Goal: Task Accomplishment & Management: Complete application form

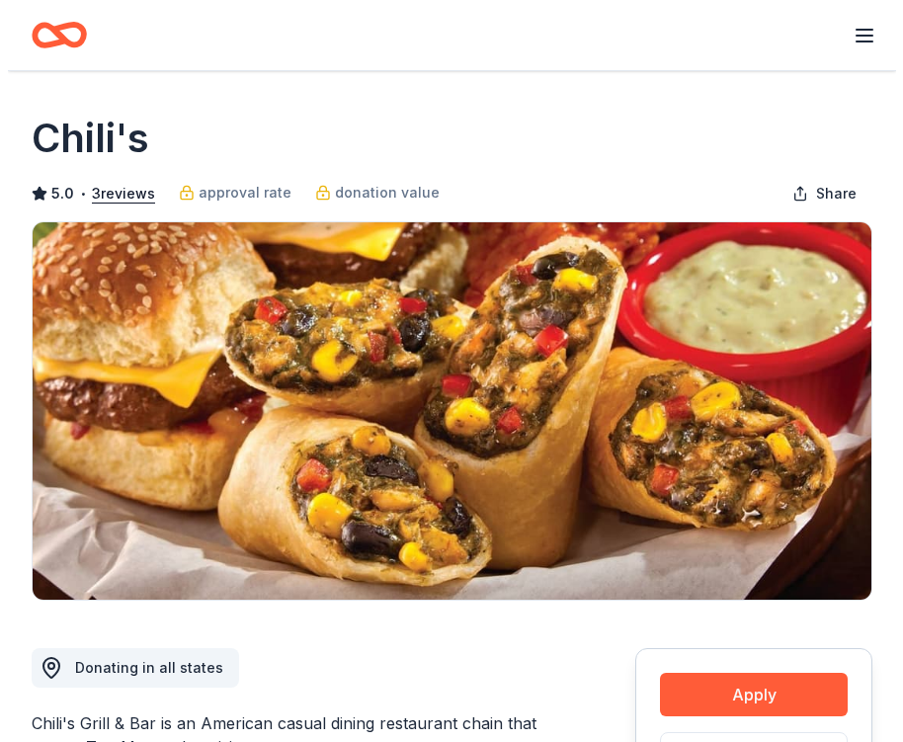
scroll to position [230, 0]
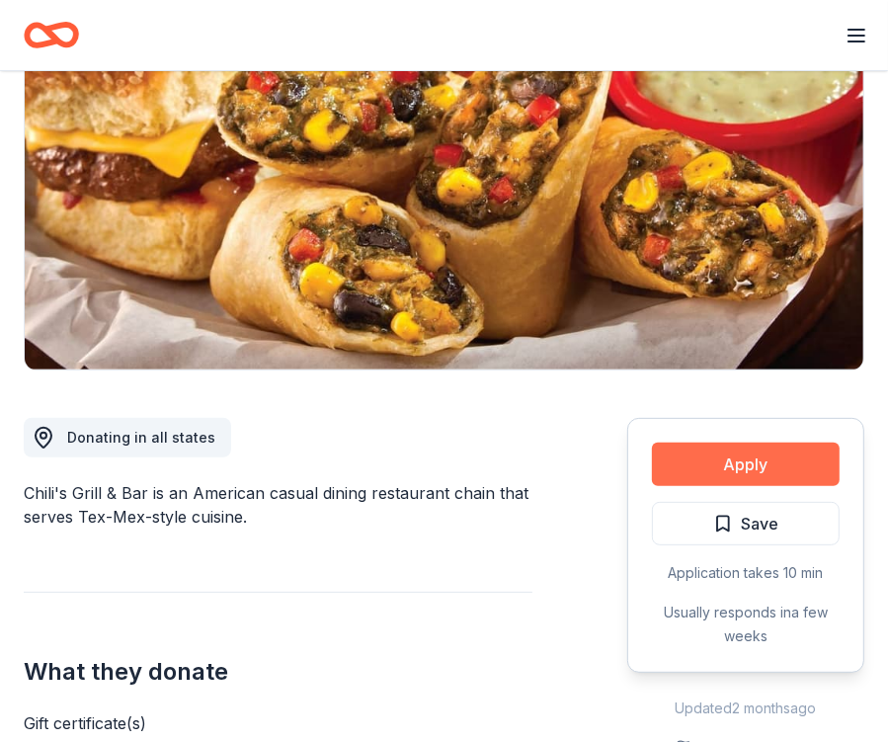
click at [697, 457] on button "Apply" at bounding box center [746, 463] width 188 height 43
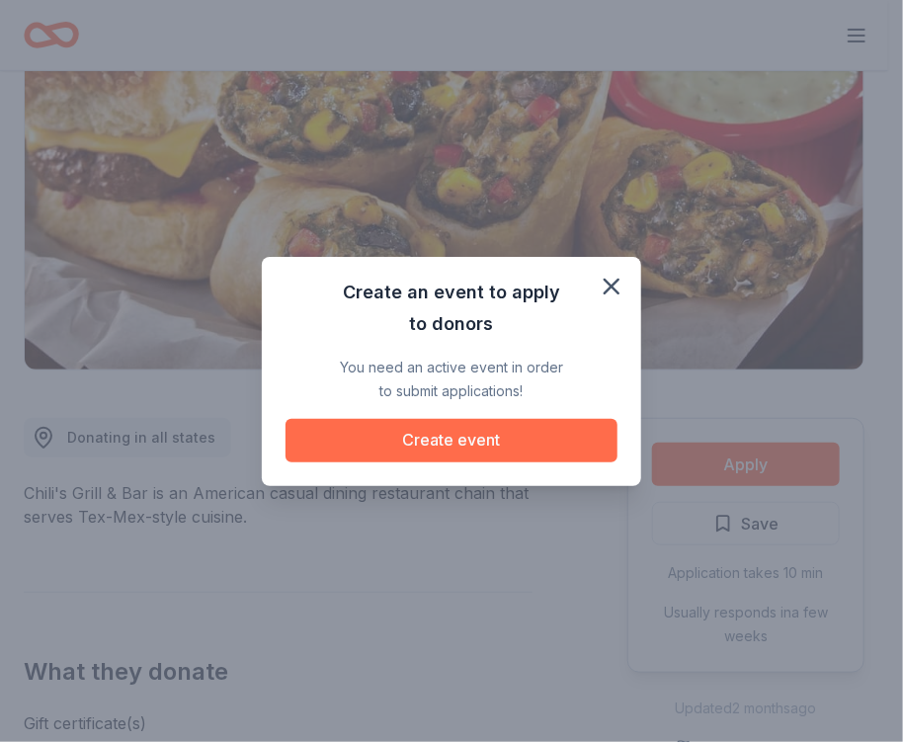
click at [503, 446] on button "Create event" at bounding box center [451, 440] width 332 height 43
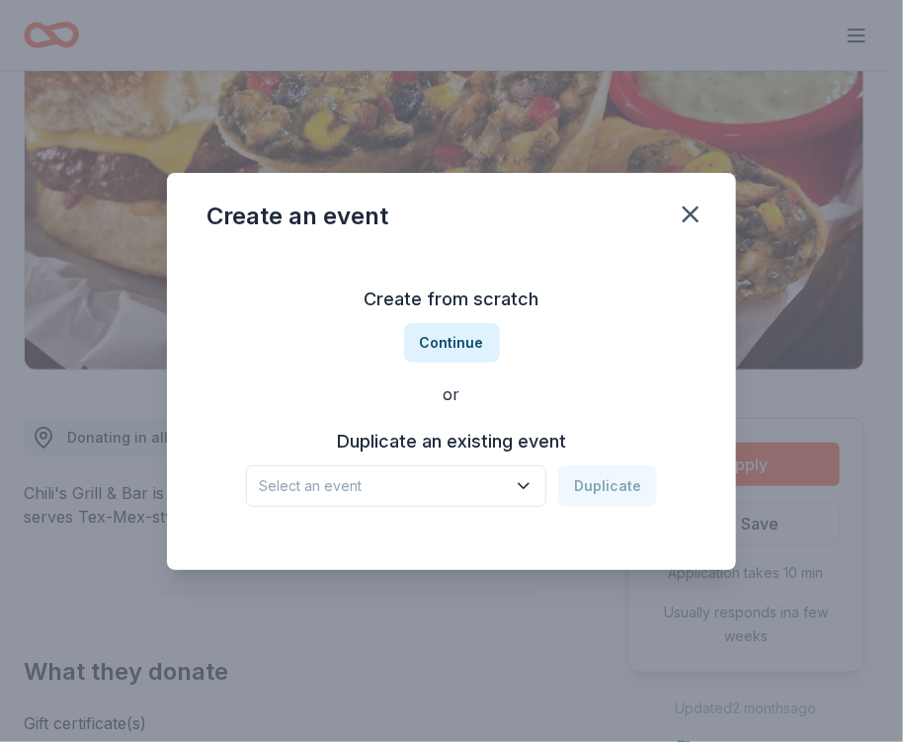
click at [446, 493] on span "Select an event" at bounding box center [382, 486] width 247 height 24
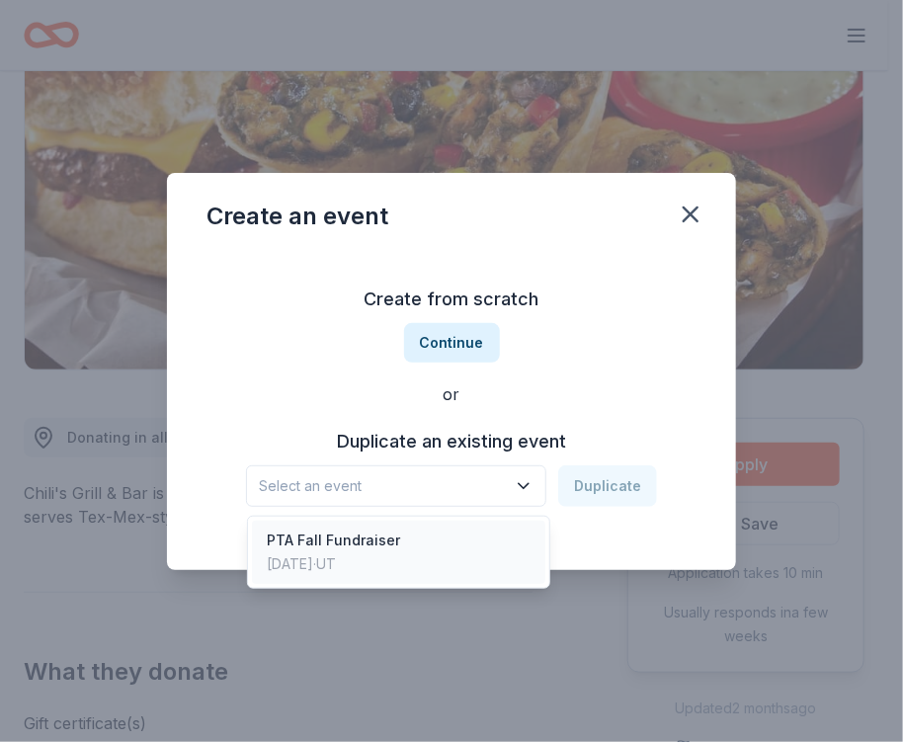
click at [439, 536] on div "PTA Fall Fundraiser Oct 04, 2024 · UT" at bounding box center [399, 552] width 294 height 63
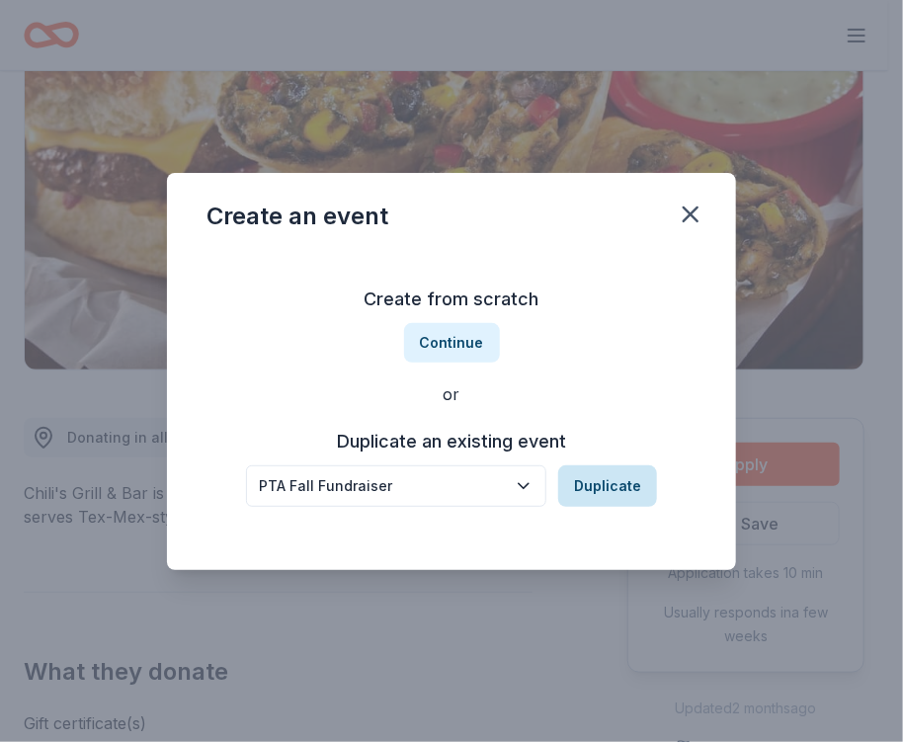
click at [581, 477] on button "Duplicate" at bounding box center [607, 485] width 99 height 41
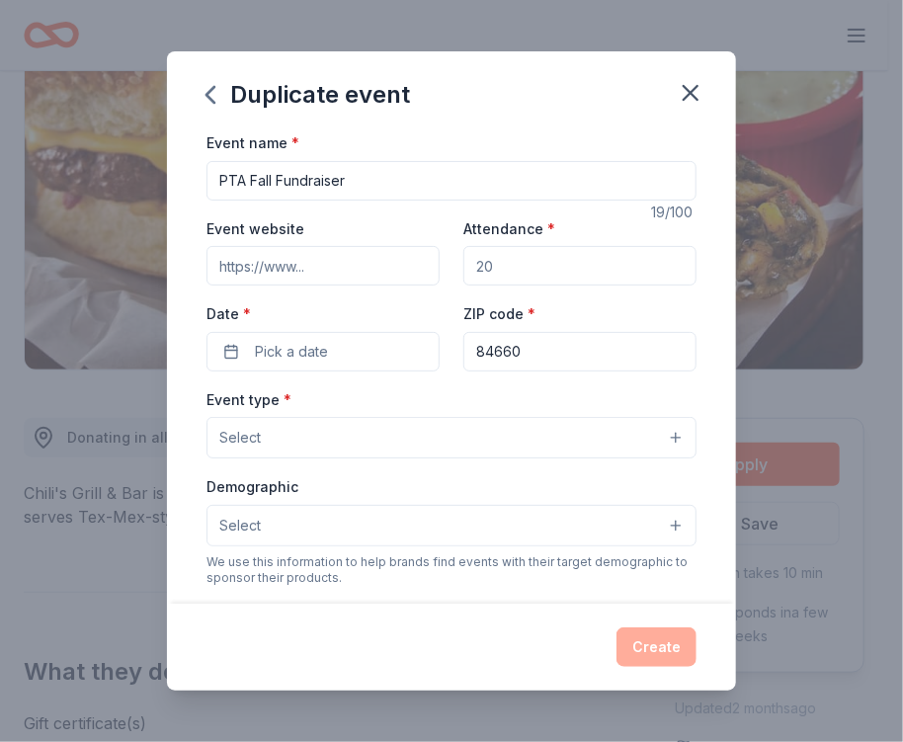
click at [341, 264] on input "Event website" at bounding box center [322, 266] width 233 height 40
type input "beacons.ai/eastmeadowspta"
drag, startPoint x: 512, startPoint y: 271, endPoint x: 366, endPoint y: 271, distance: 145.2
click at [366, 271] on div "Event website beacons.ai/eastmeadowspta Attendance * Date * Pick a date ZIP cod…" at bounding box center [451, 293] width 490 height 155
type input "500"
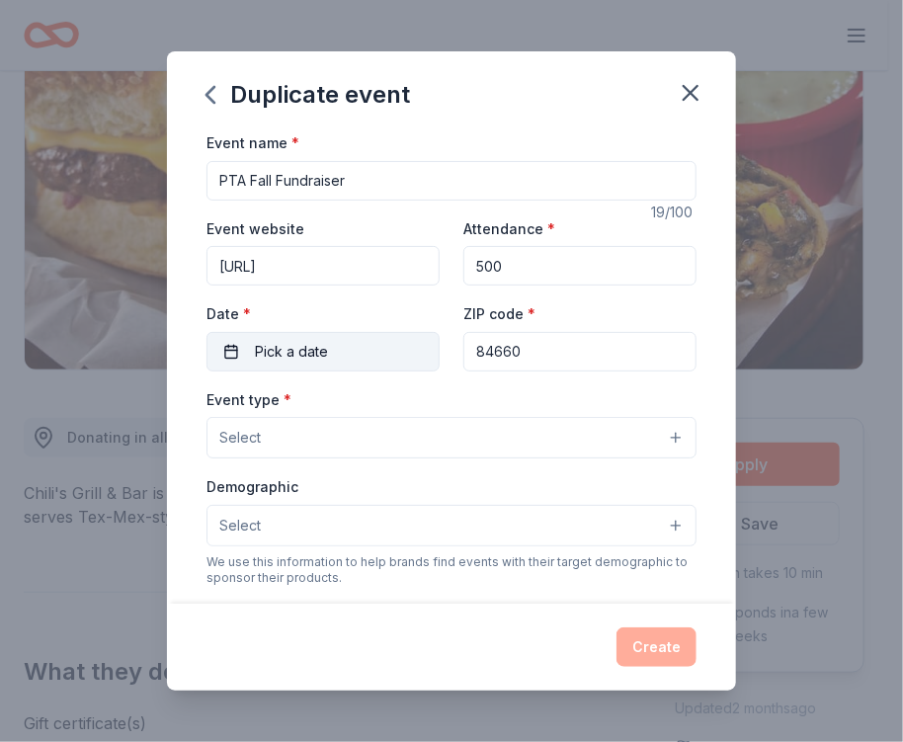
click at [360, 336] on button "Pick a date" at bounding box center [322, 352] width 233 height 40
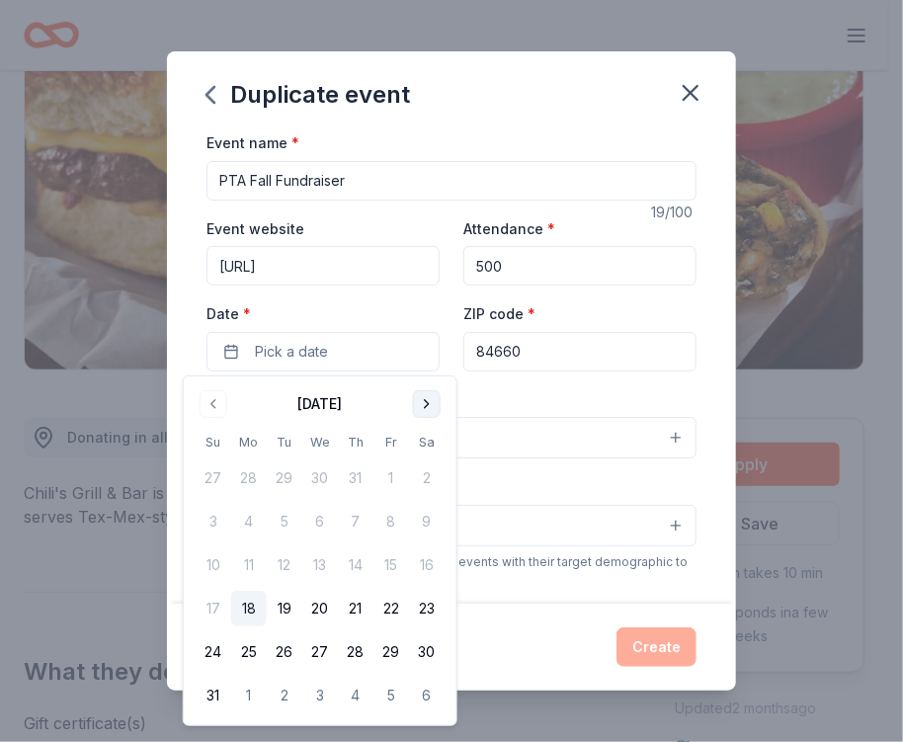
click at [433, 405] on button "Go to next month" at bounding box center [427, 404] width 28 height 28
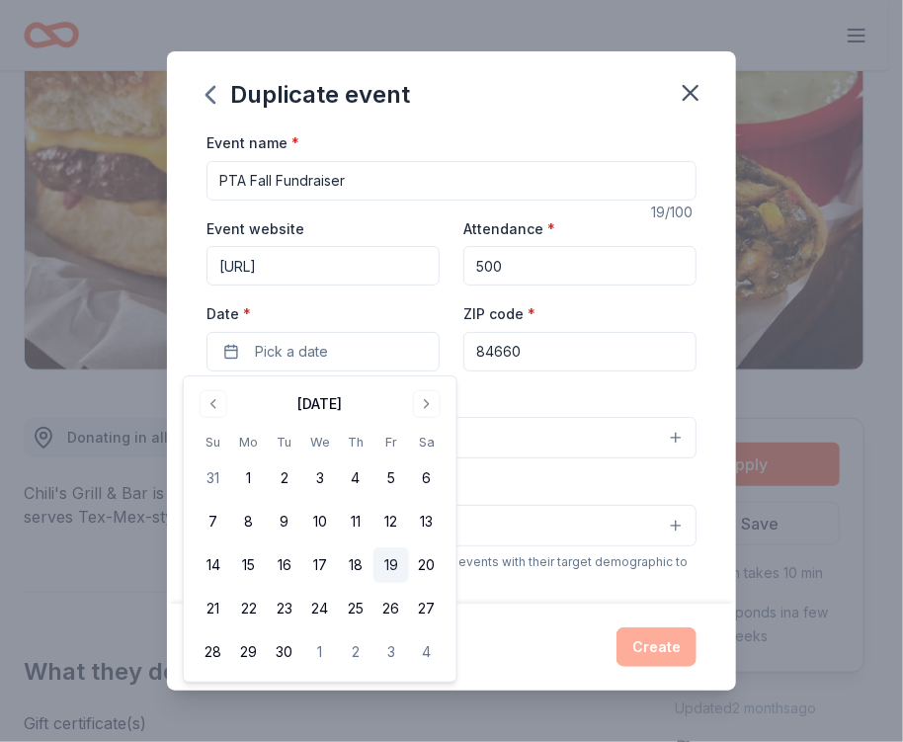
click at [391, 557] on button "19" at bounding box center [391, 565] width 36 height 36
click at [544, 366] on input "84660" at bounding box center [579, 352] width 233 height 40
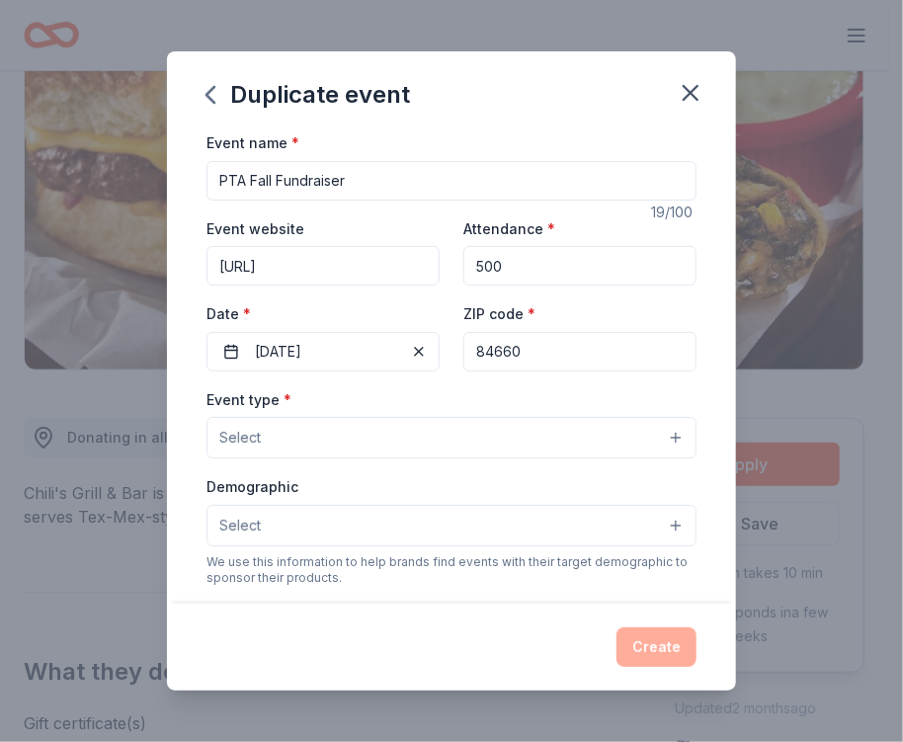
click at [352, 455] on button "Select" at bounding box center [451, 437] width 490 height 41
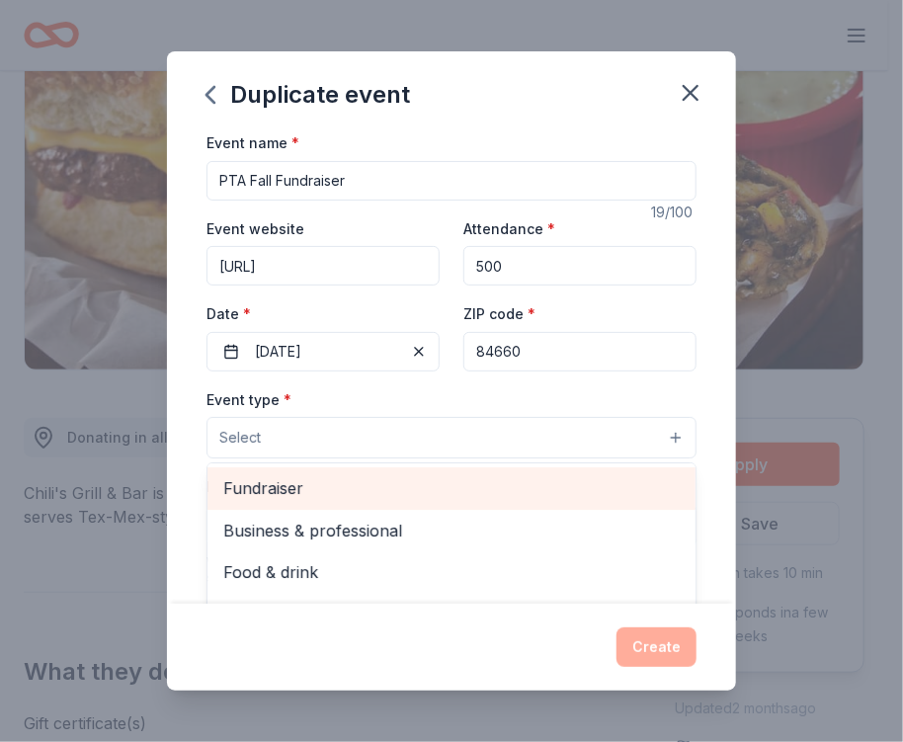
click at [340, 498] on span "Fundraiser" at bounding box center [451, 488] width 456 height 26
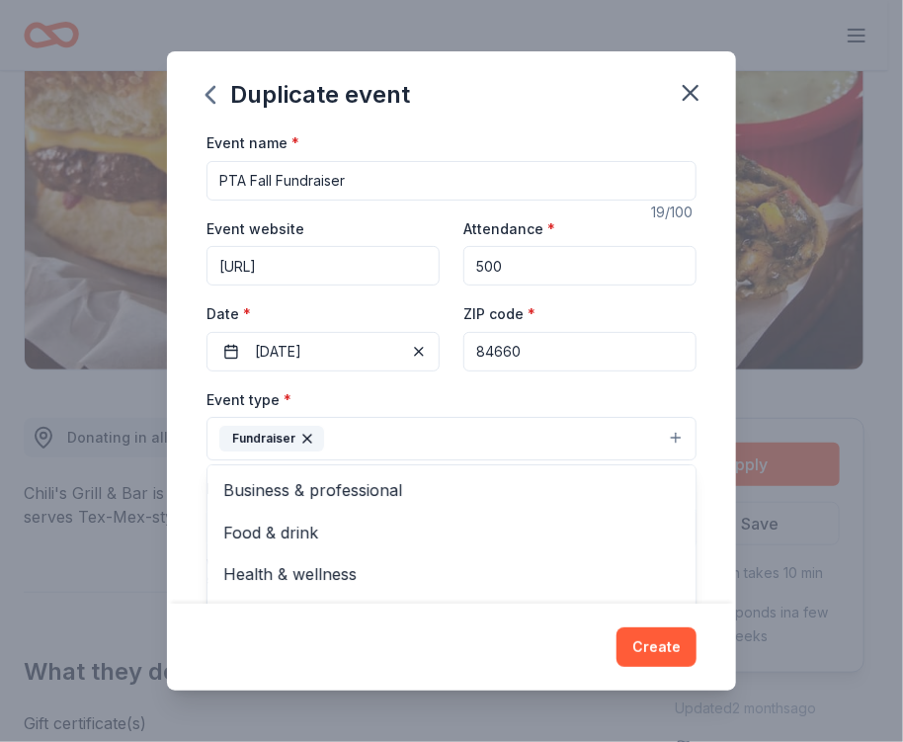
click at [466, 400] on div "Event type * Fundraiser Business & professional Food & drink Health & wellness …" at bounding box center [451, 424] width 490 height 74
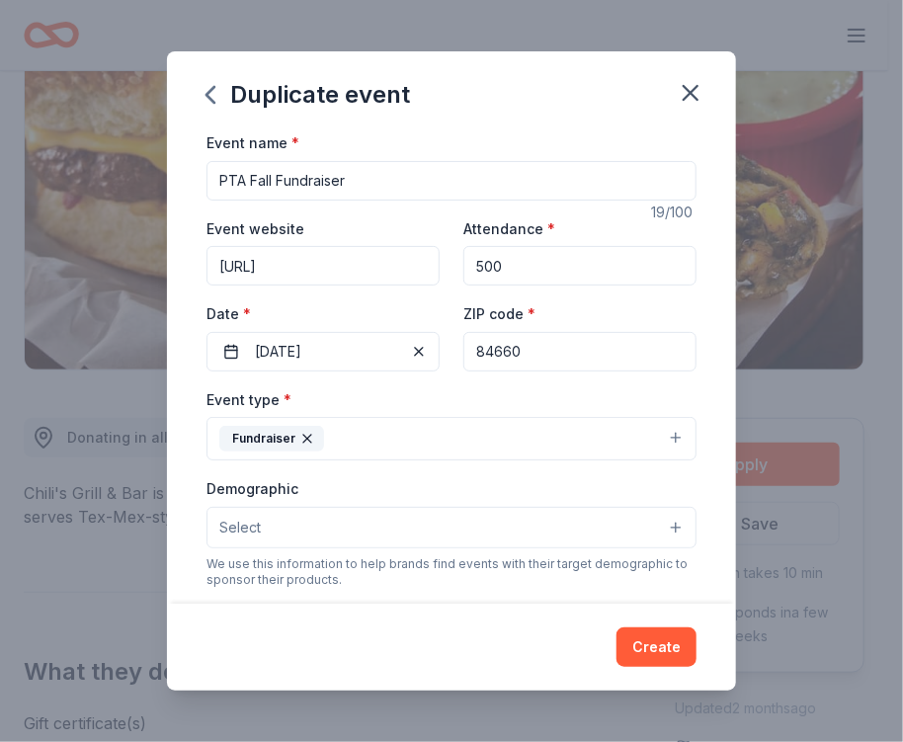
click at [453, 431] on button "Fundraiser" at bounding box center [451, 438] width 490 height 43
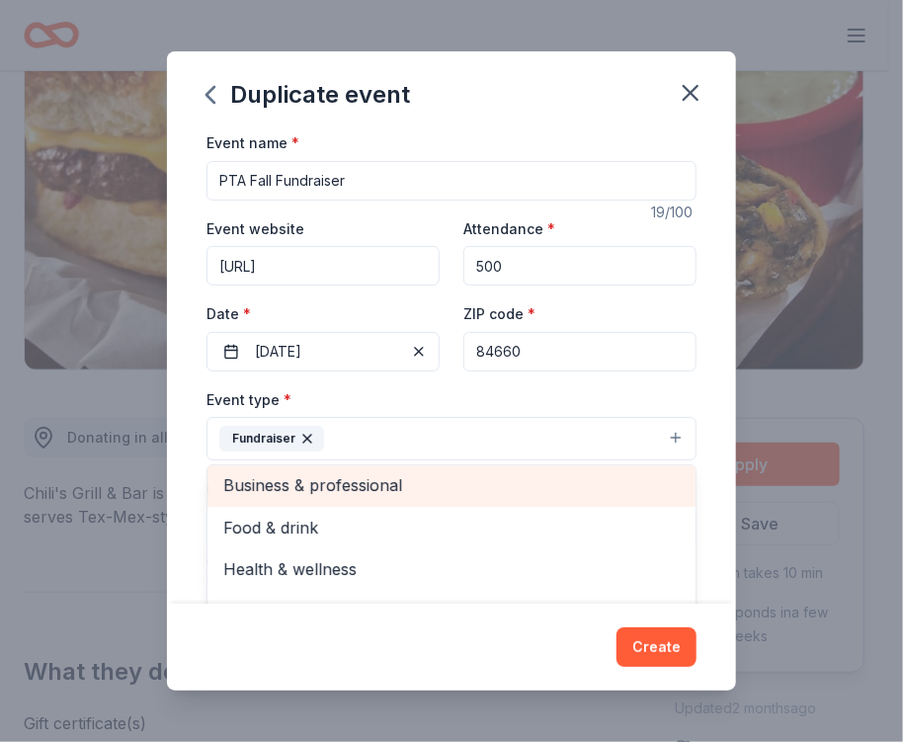
scroll to position [0, 0]
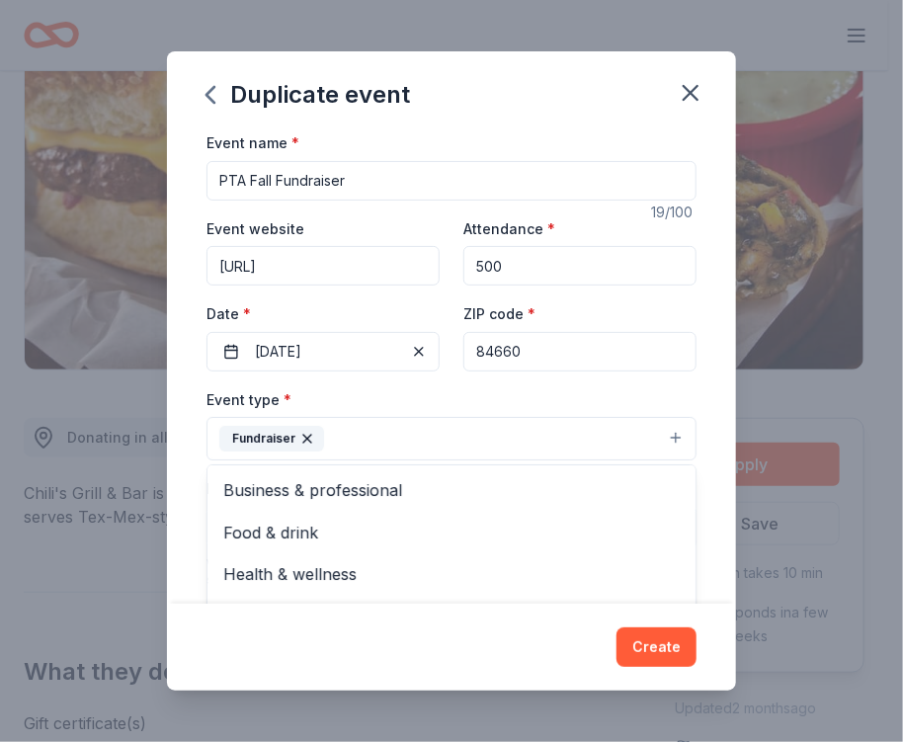
click at [452, 387] on div "Event type * Fundraiser Business & professional Food & drink Health & wellness …" at bounding box center [451, 424] width 490 height 74
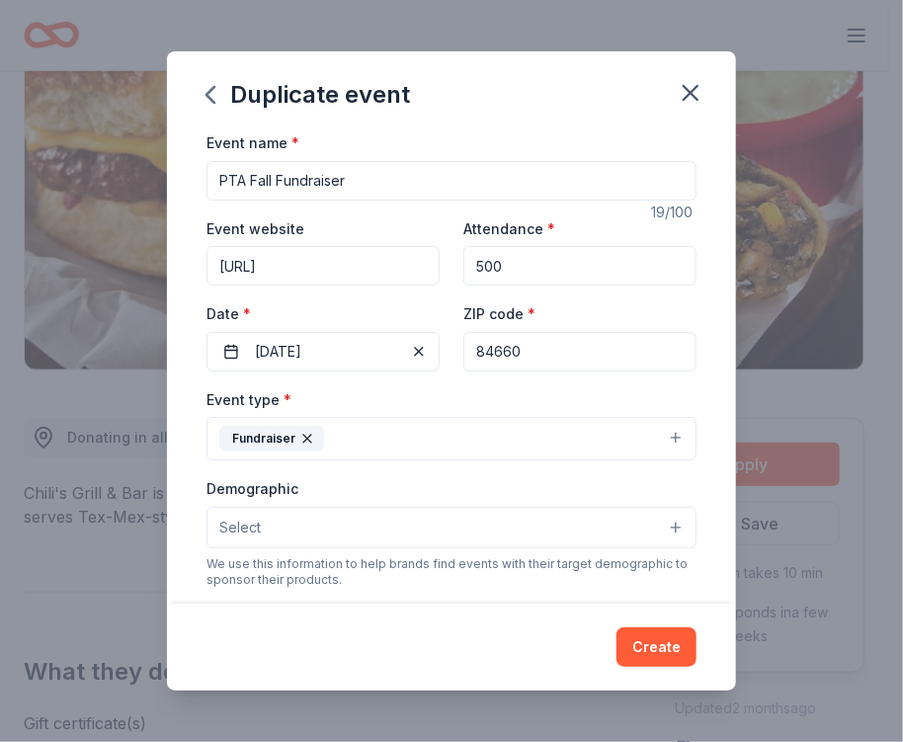
click at [356, 529] on button "Select" at bounding box center [451, 527] width 490 height 41
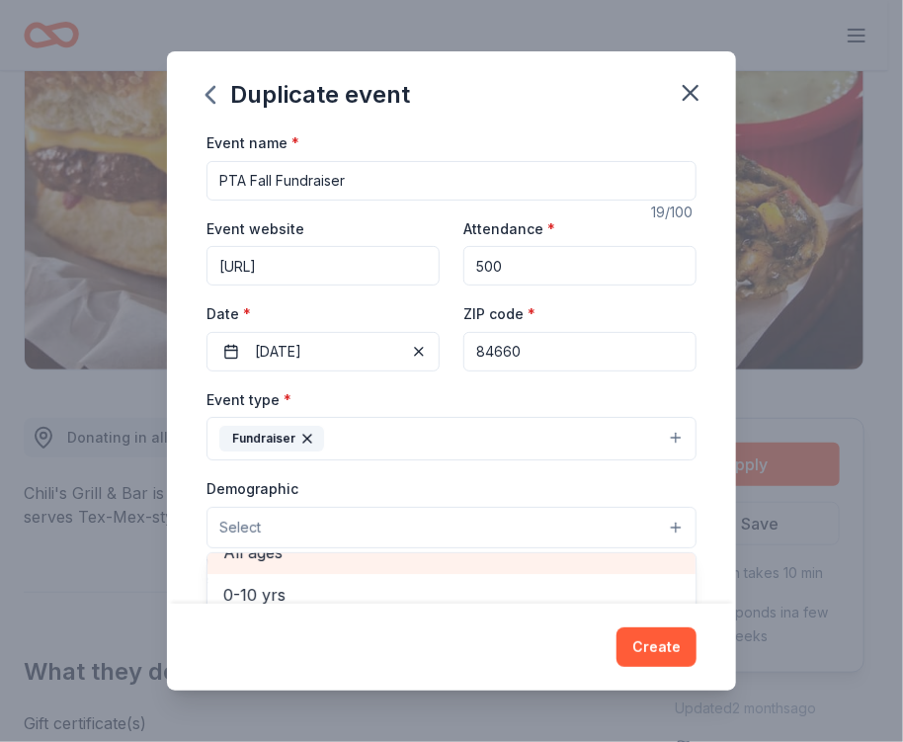
scroll to position [129, 0]
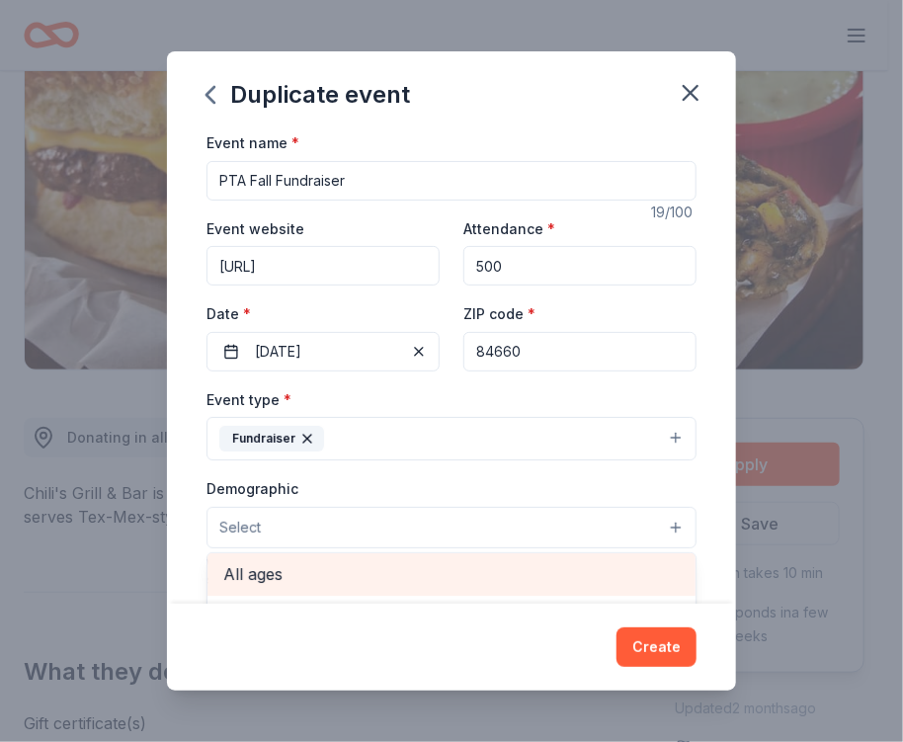
click at [275, 561] on span "All ages" at bounding box center [451, 574] width 456 height 26
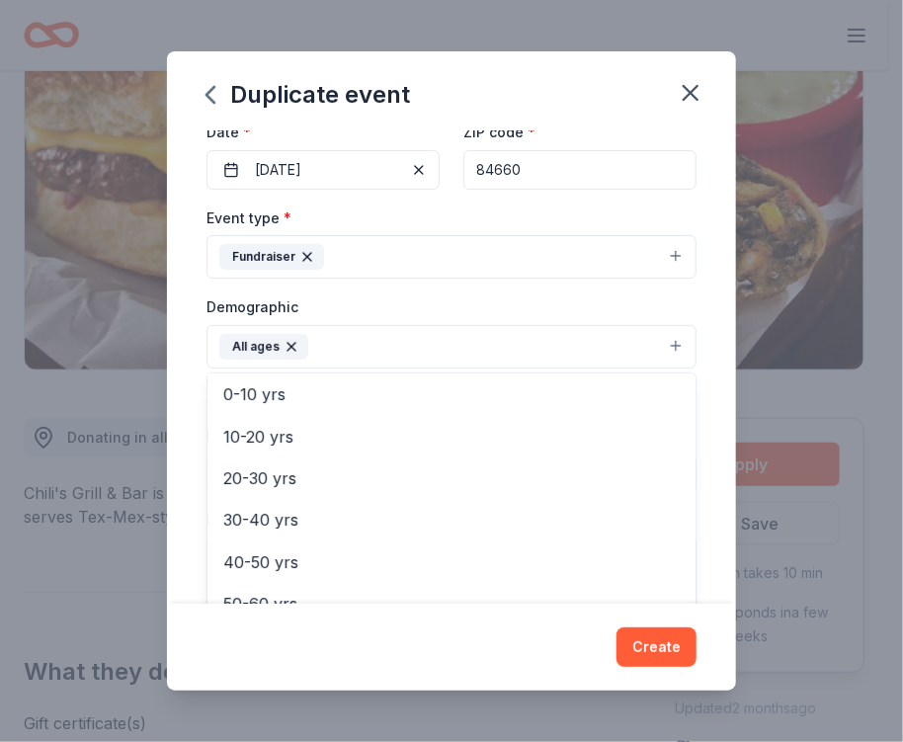
scroll to position [230, 0]
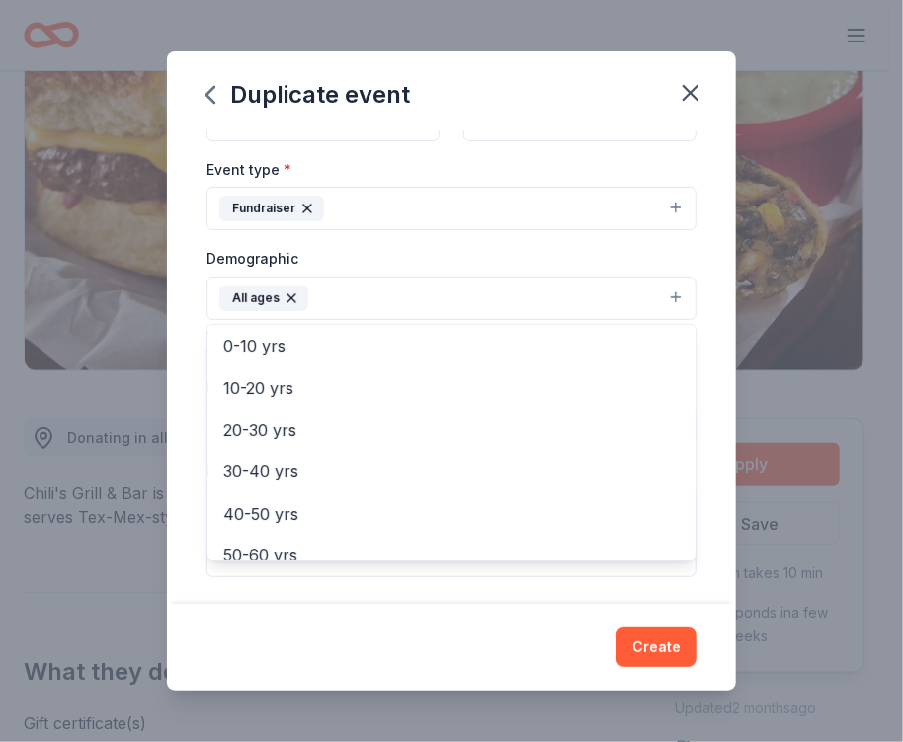
click at [696, 285] on div "Event name * PTA Fall Fundraiser 19 /100 Event website beacons.ai/eastmeadowspt…" at bounding box center [451, 366] width 569 height 473
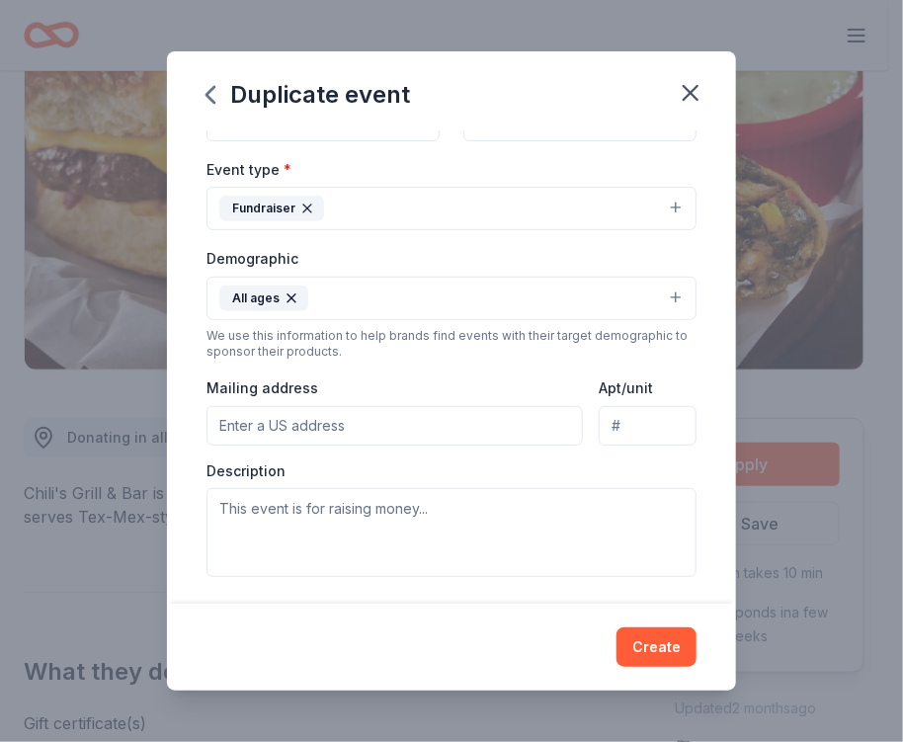
click at [338, 425] on input "Mailing address" at bounding box center [394, 426] width 376 height 40
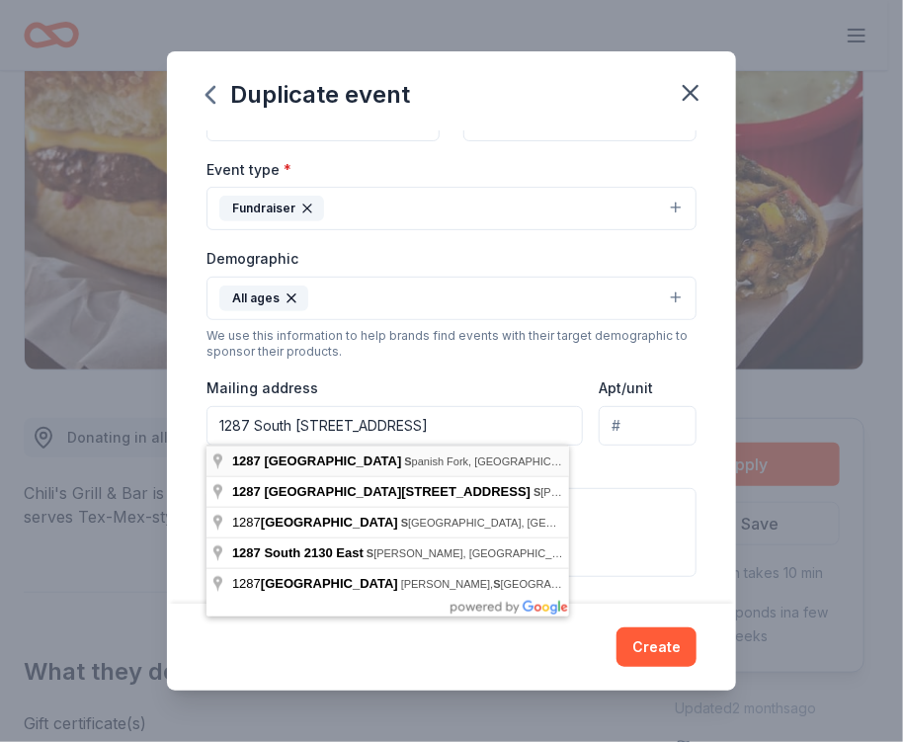
type input "1287 South 2130 East, Spanish Fork, UT, 84660"
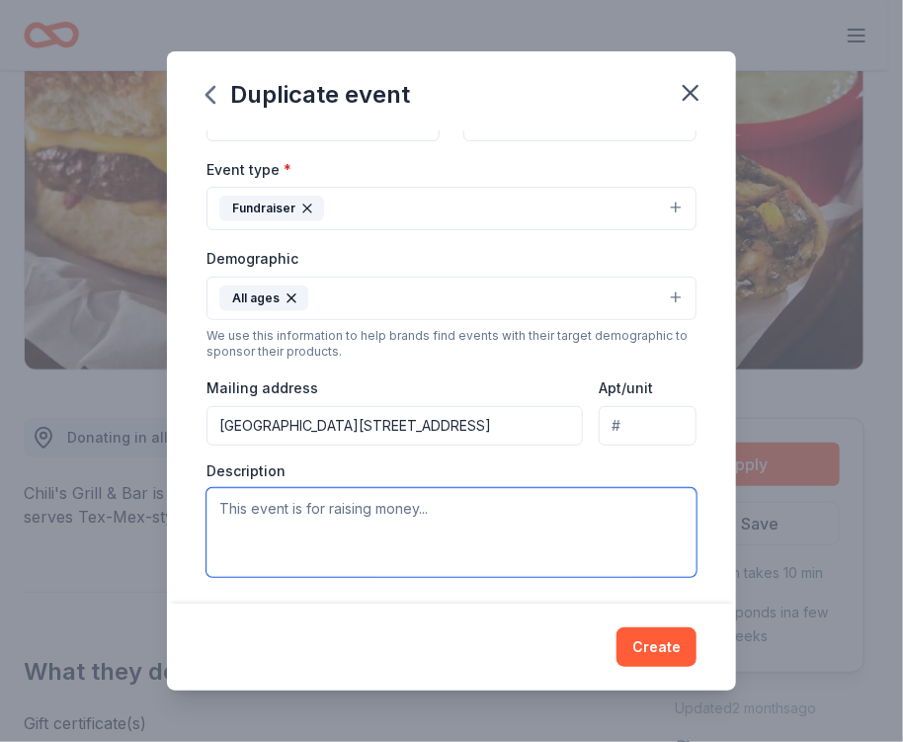
click at [332, 531] on textarea at bounding box center [451, 532] width 490 height 89
click at [352, 521] on textarea at bounding box center [451, 532] width 490 height 89
paste textarea "I am writing on behalf of East Meadows Elementary to request a donation for an …"
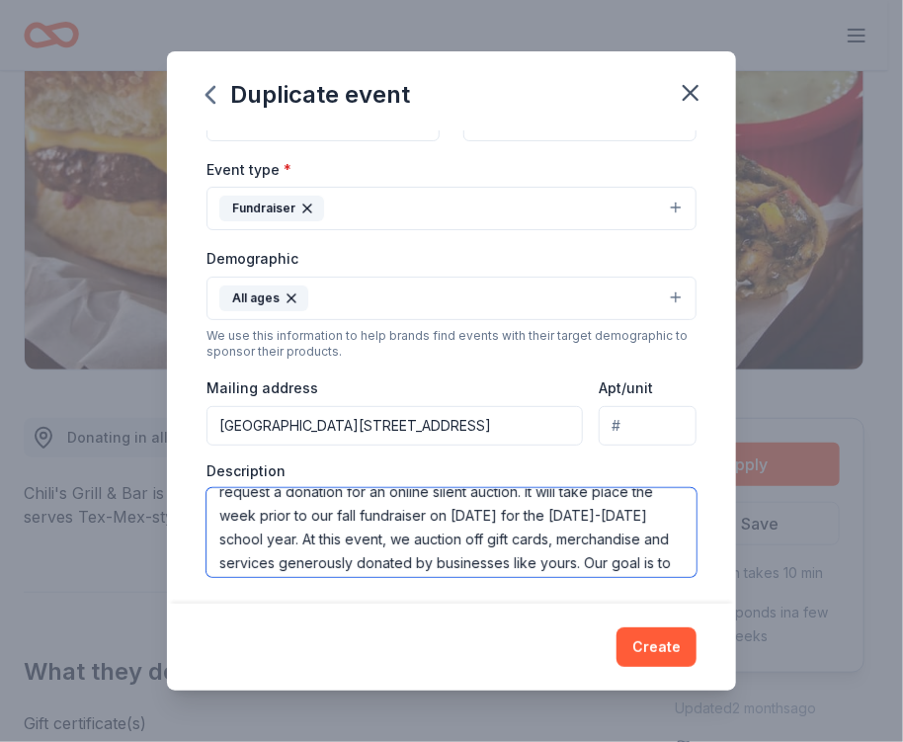
scroll to position [0, 0]
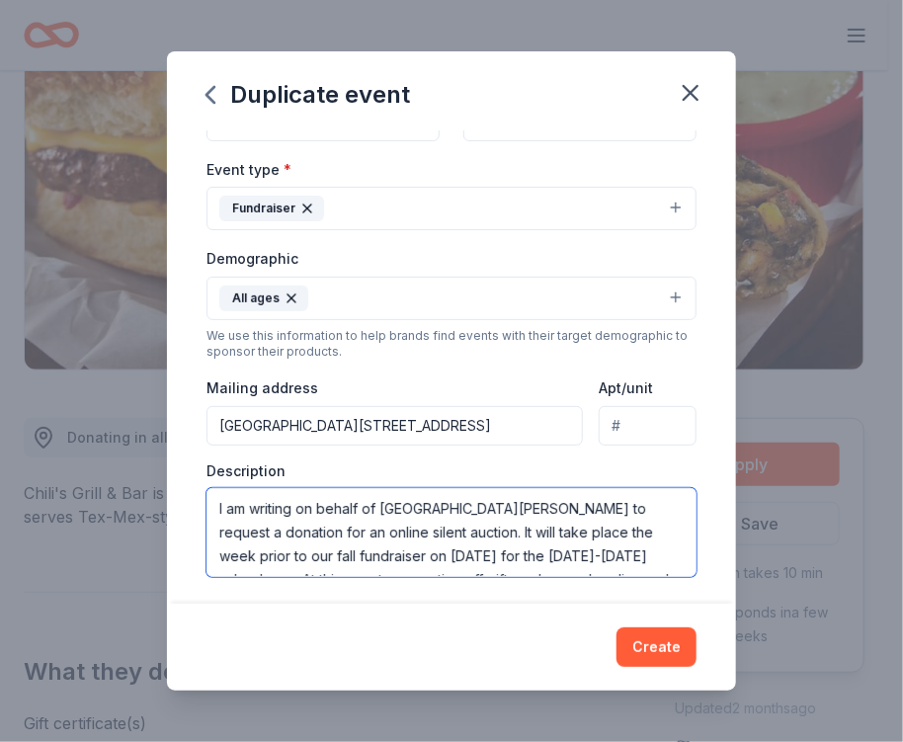
drag, startPoint x: 375, startPoint y: 506, endPoint x: 131, endPoint y: 502, distance: 244.0
click at [131, 502] on div "Duplicate event Event name * PTA Fall Fundraiser 19 /100 Event website beacons.…" at bounding box center [451, 371] width 903 height 742
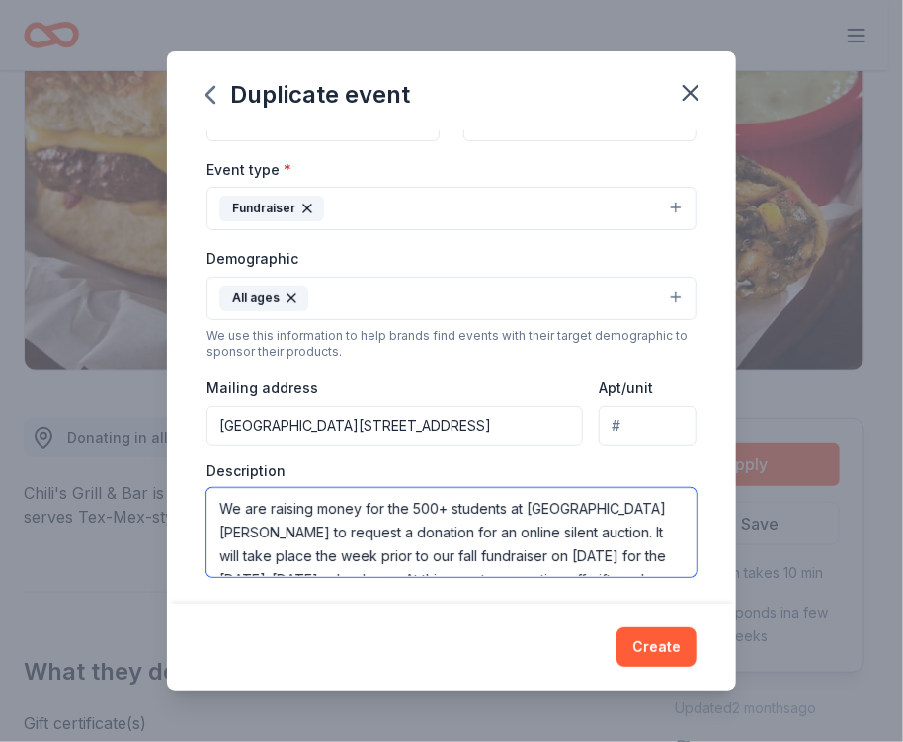
drag, startPoint x: 615, startPoint y: 531, endPoint x: 602, endPoint y: 533, distance: 14.0
click at [602, 533] on textarea "We are raising money for the 500+ students at East Meadows Elementary to reques…" at bounding box center [451, 532] width 490 height 89
drag, startPoint x: 625, startPoint y: 536, endPoint x: 290, endPoint y: 521, distance: 335.2
click at [290, 521] on textarea "We are raising money for the 500+ students at East Meadows Elementary to reques…" at bounding box center [451, 532] width 490 height 89
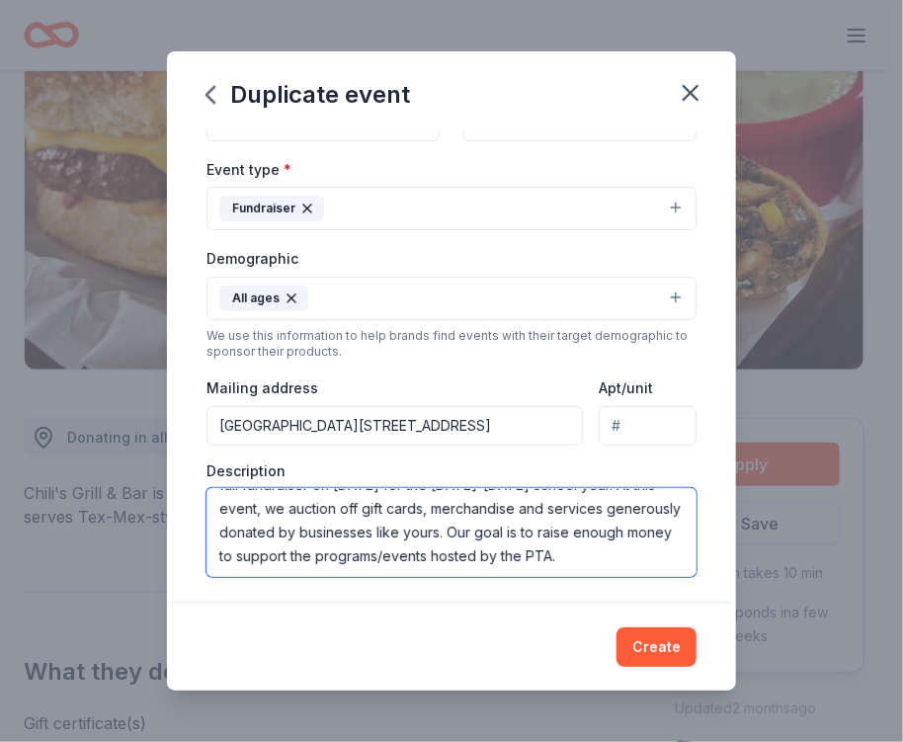
scroll to position [81, 0]
drag, startPoint x: 671, startPoint y: 543, endPoint x: 530, endPoint y: 531, distance: 140.8
click at [530, 531] on textarea "We are raising money for the 500+ students at East Meadows Elementary. Our fund…" at bounding box center [451, 532] width 490 height 89
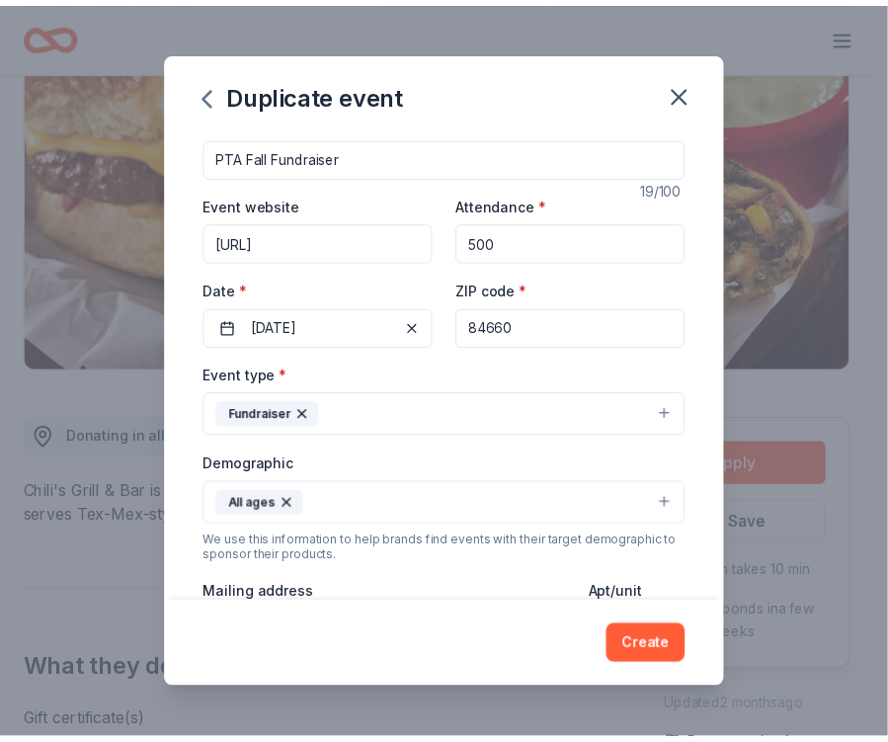
scroll to position [0, 0]
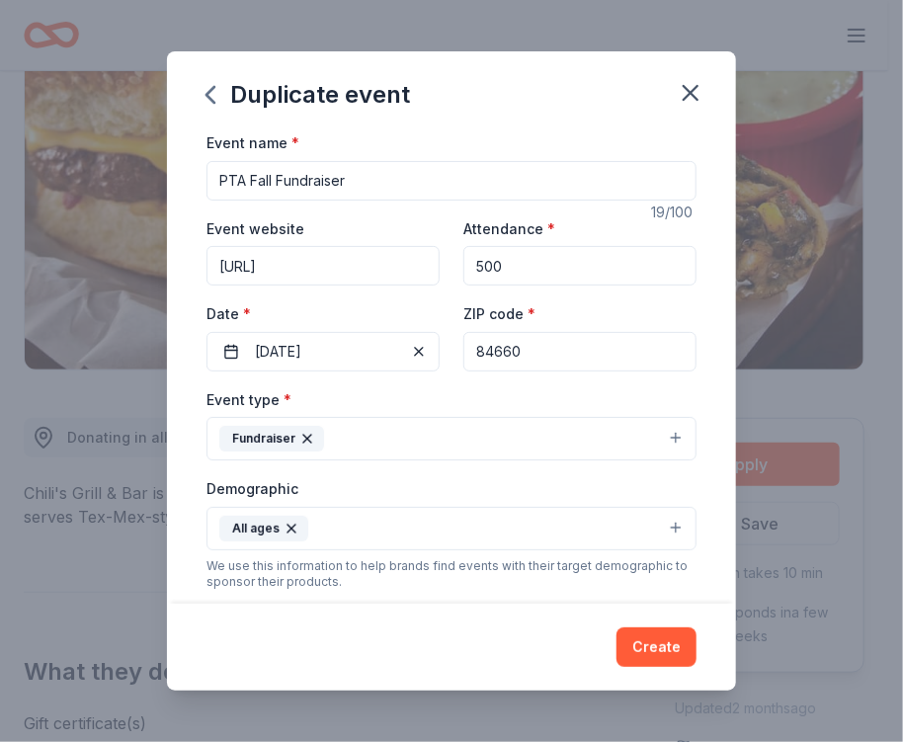
type textarea "We are raising money for the 500+ students at East Meadows Elementary. Our fund…"
click at [431, 177] on input "PTA Fall Fundraiser" at bounding box center [451, 181] width 490 height 40
type input "PTA Fall Fundraiser & Silent Auction"
click at [671, 640] on button "Create" at bounding box center [656, 647] width 80 height 40
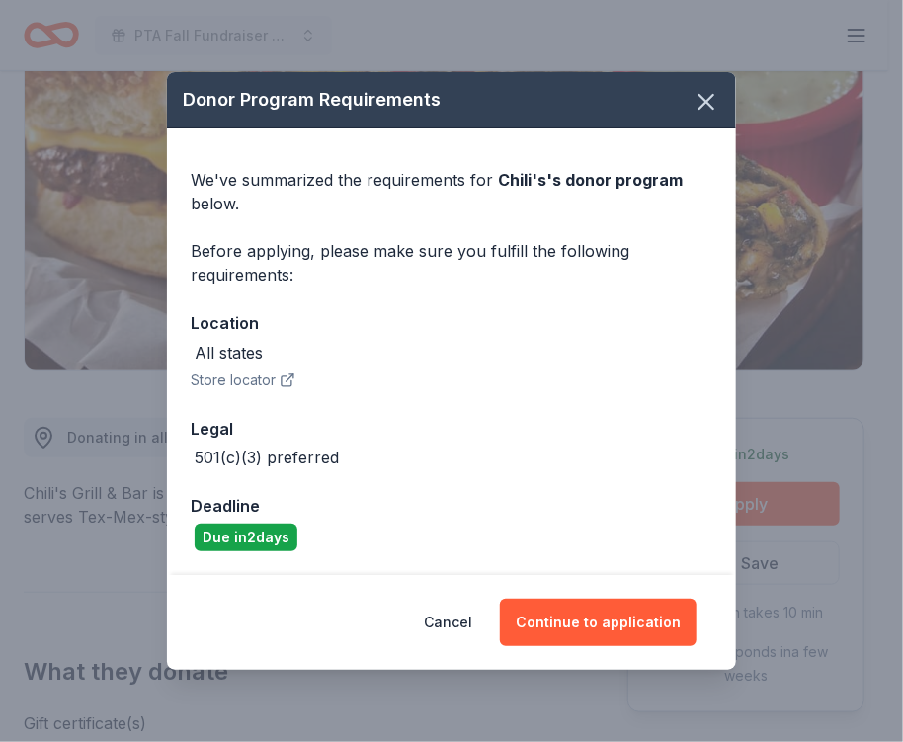
click at [226, 379] on button "Store locator" at bounding box center [243, 380] width 105 height 24
drag, startPoint x: 257, startPoint y: 518, endPoint x: 267, endPoint y: 567, distance: 50.4
click at [266, 565] on div "We've summarized the requirements for Chili's 's donor program below. Before ap…" at bounding box center [451, 350] width 569 height 445
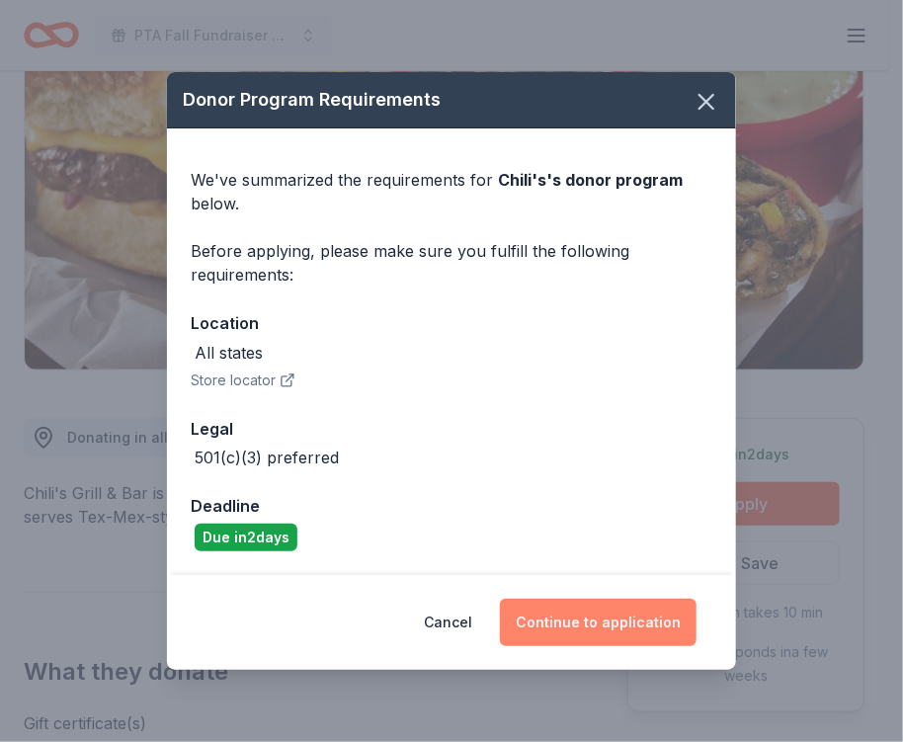
click at [561, 611] on button "Continue to application" at bounding box center [598, 622] width 197 height 47
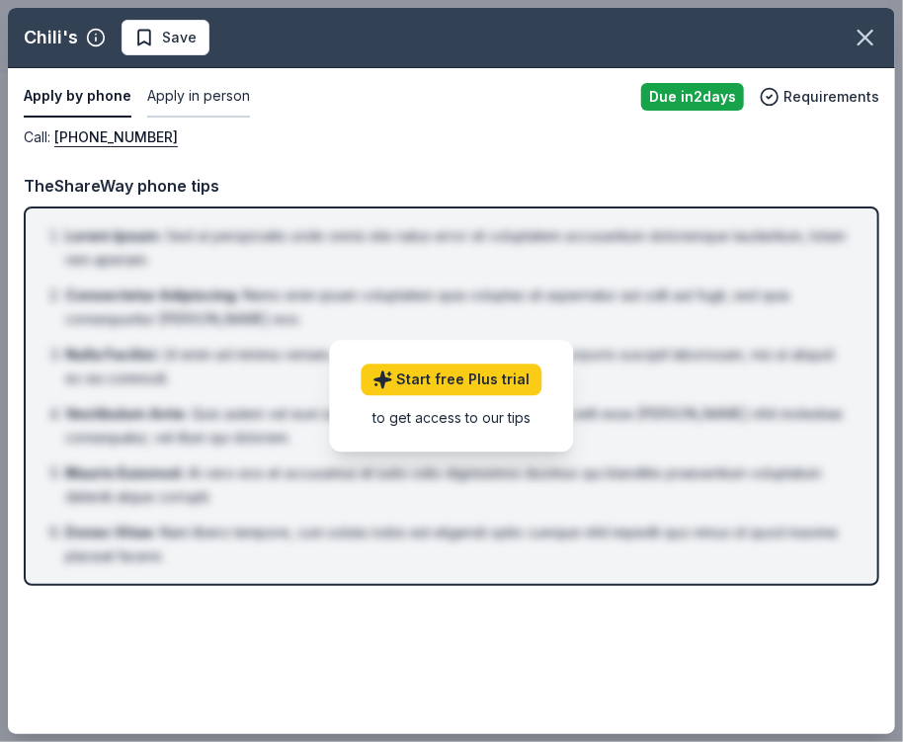
click at [167, 98] on button "Apply in person" at bounding box center [198, 96] width 103 height 41
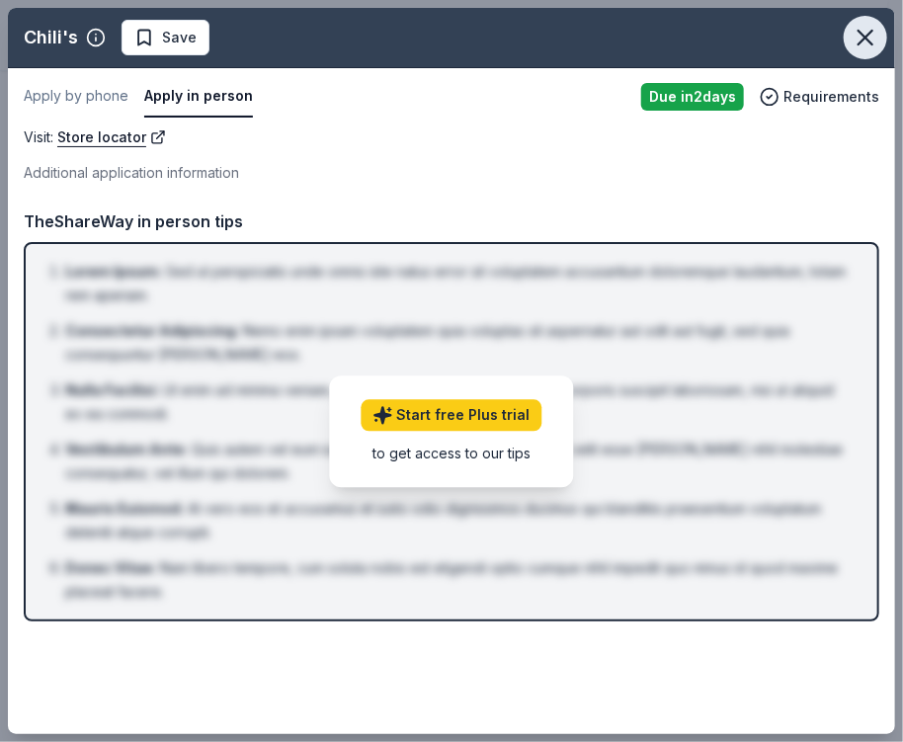
click at [873, 45] on icon "button" at bounding box center [865, 38] width 28 height 28
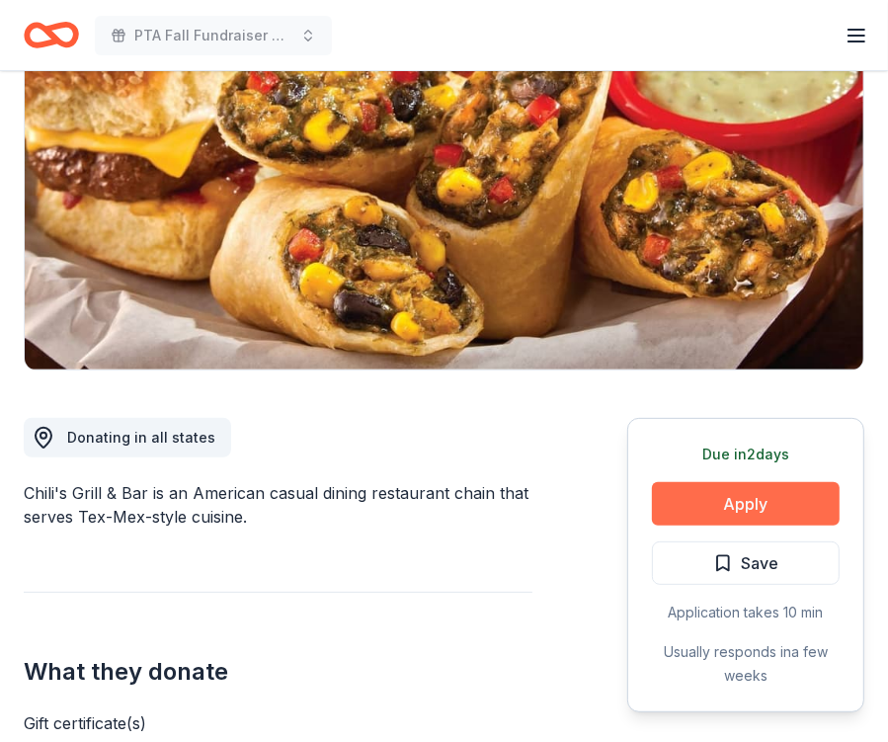
click at [747, 497] on button "Apply" at bounding box center [746, 503] width 188 height 43
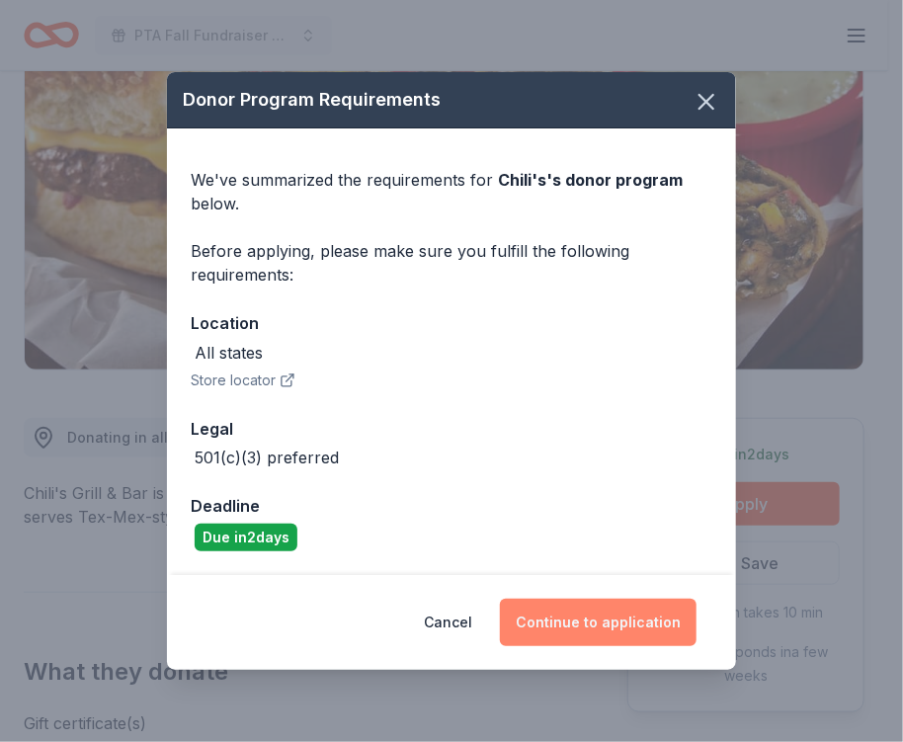
click at [616, 621] on button "Continue to application" at bounding box center [598, 622] width 197 height 47
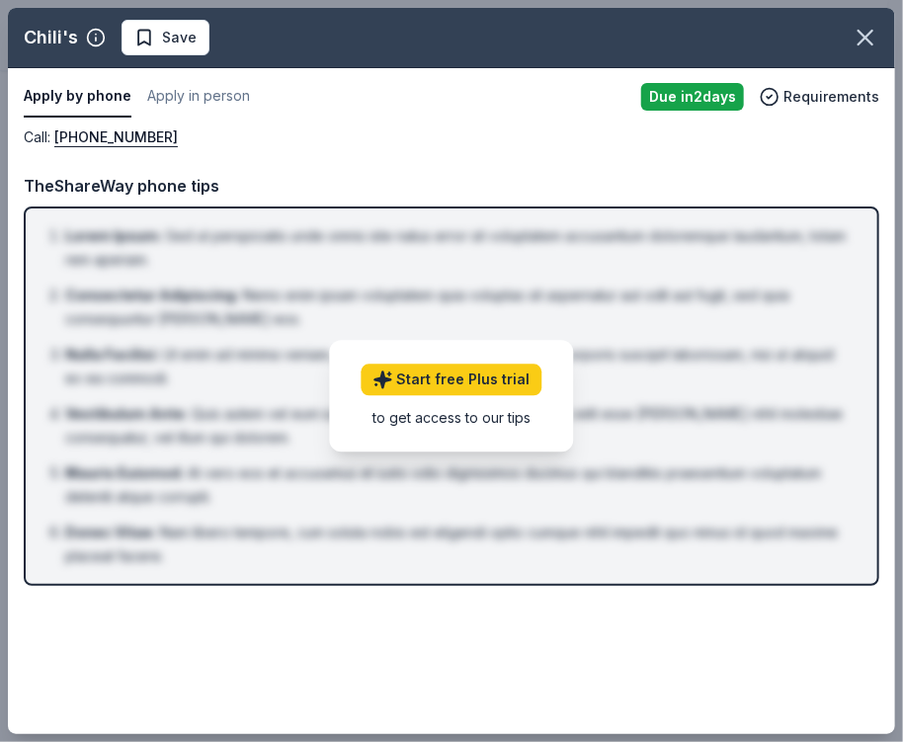
click at [498, 414] on div "to get access to our tips" at bounding box center [452, 418] width 181 height 21
click at [162, 101] on button "Apply in person" at bounding box center [198, 96] width 103 height 41
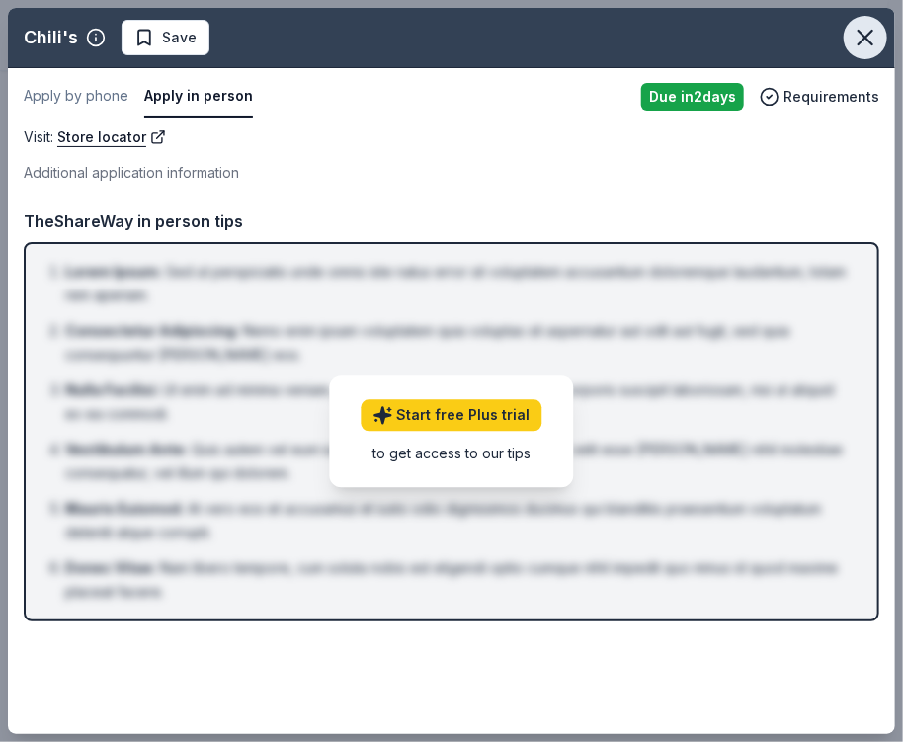
click at [861, 41] on icon "button" at bounding box center [865, 38] width 14 height 14
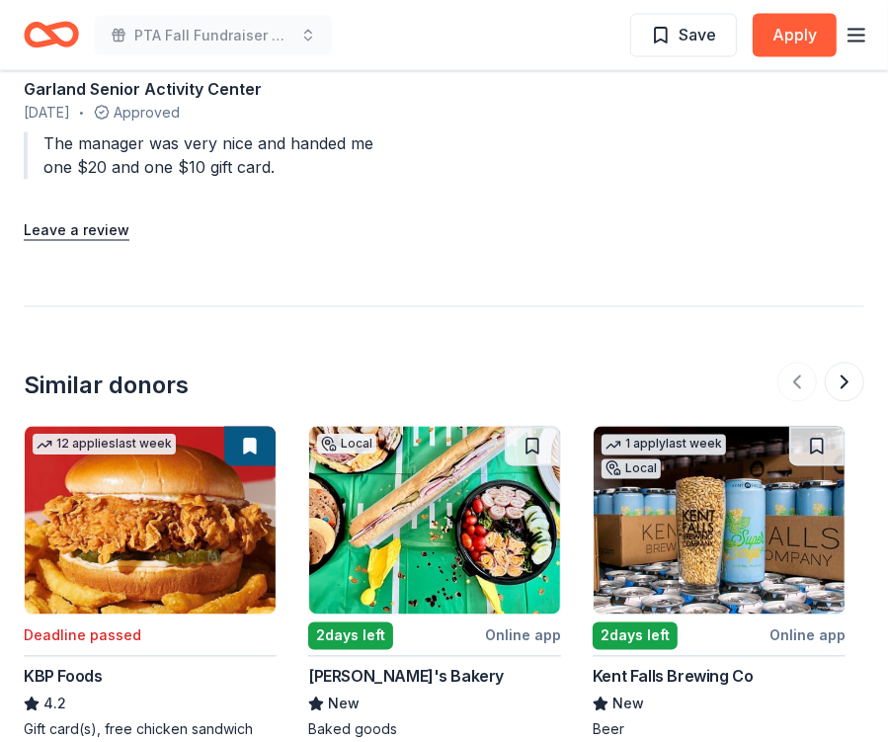
scroll to position [2304, 0]
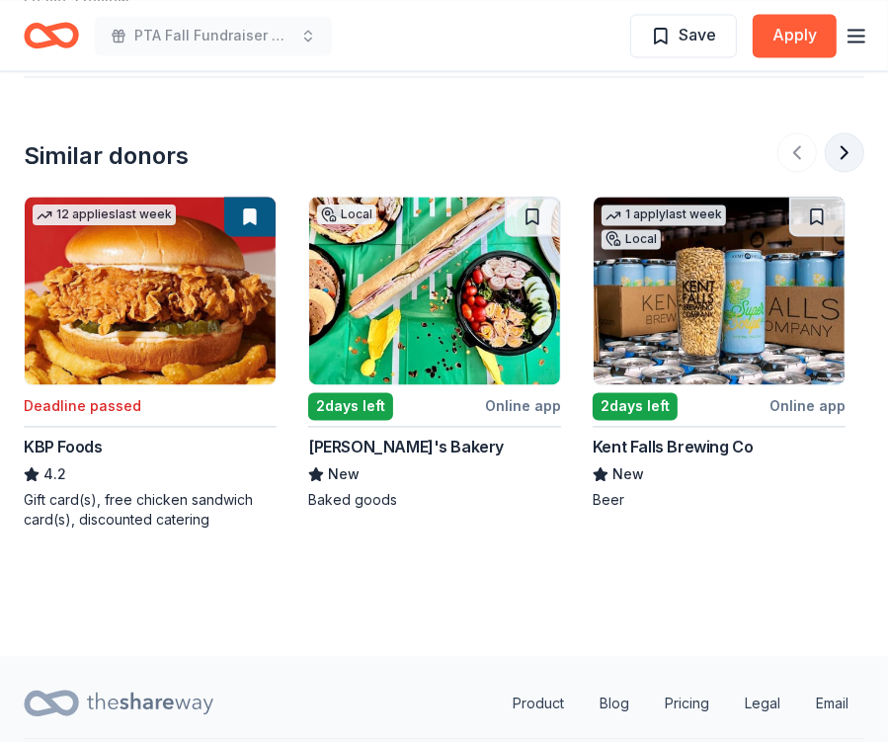
click at [838, 151] on button at bounding box center [845, 152] width 40 height 40
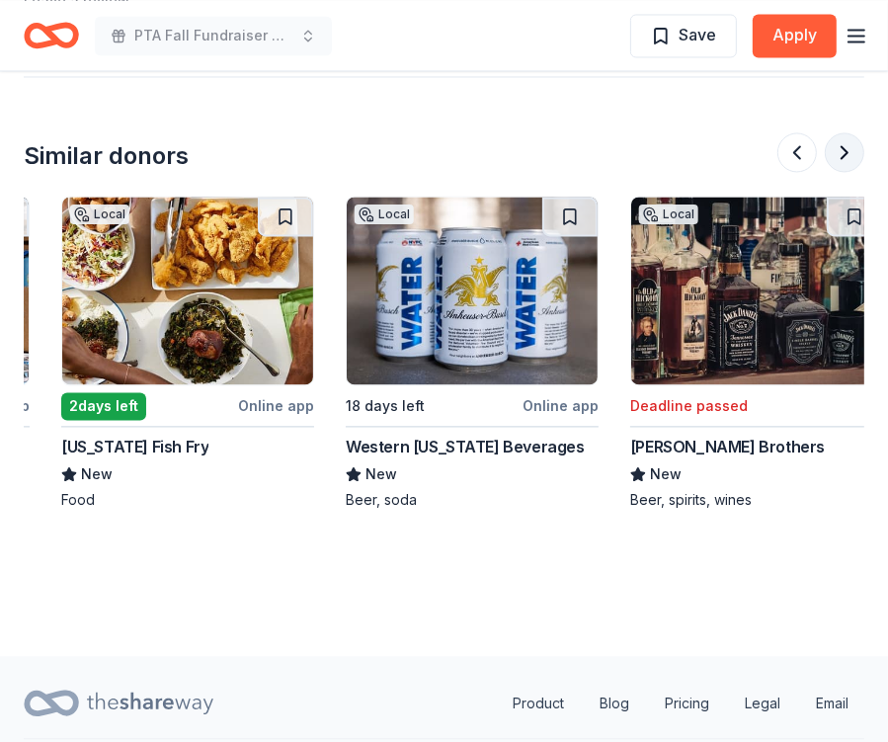
scroll to position [0, 853]
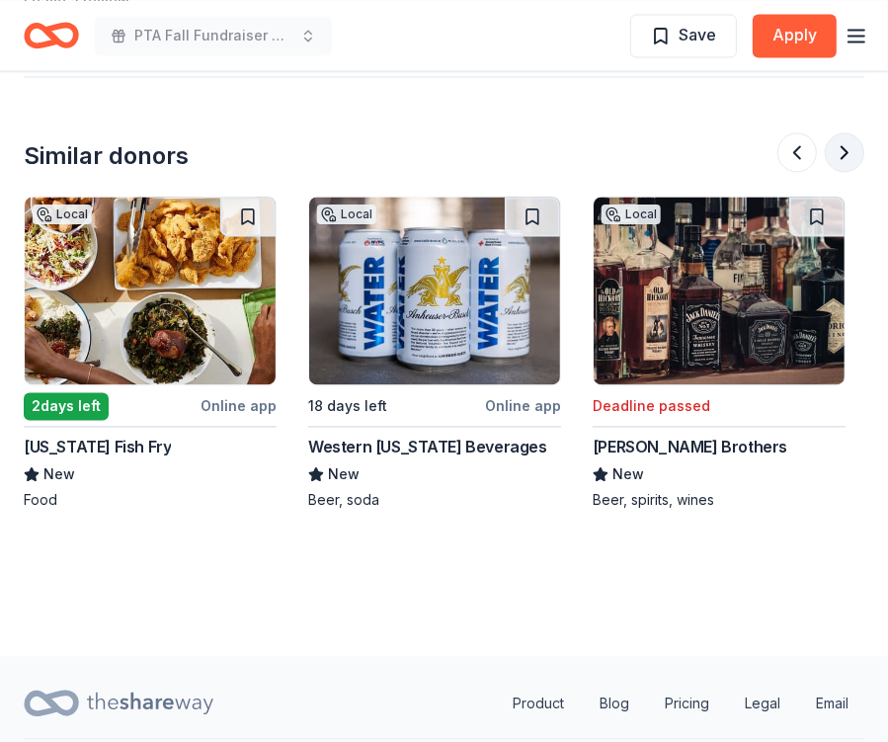
click at [838, 150] on button at bounding box center [845, 152] width 40 height 40
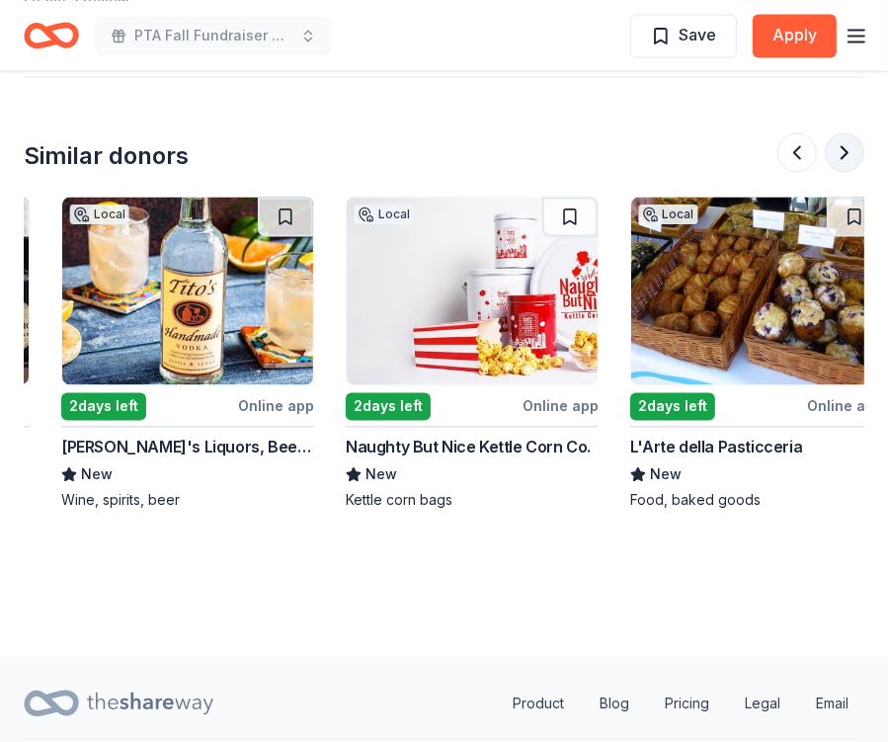
scroll to position [0, 1707]
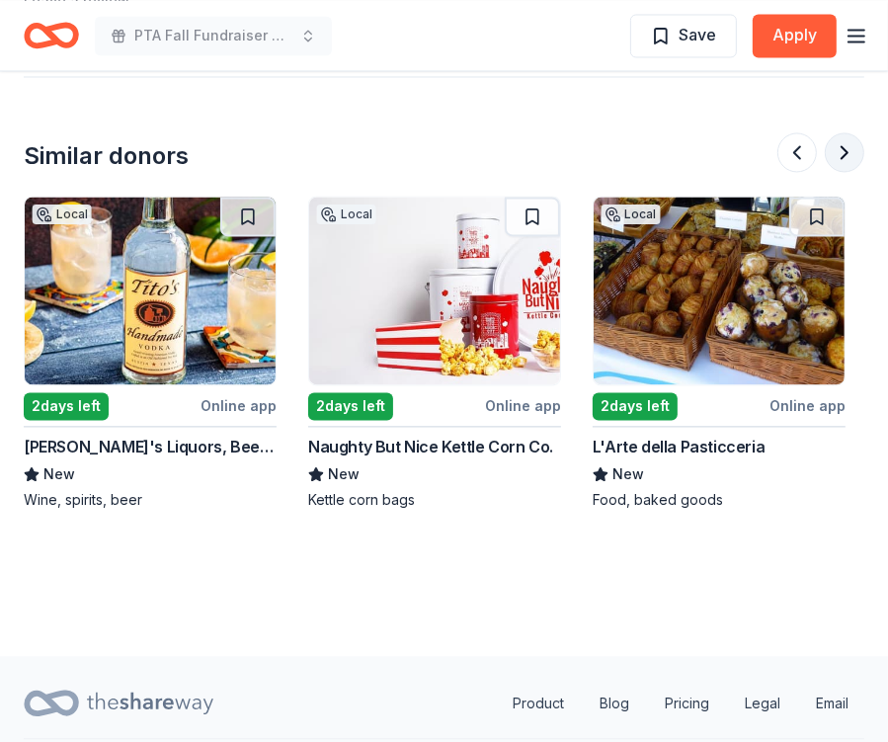
click at [839, 145] on button at bounding box center [845, 152] width 40 height 40
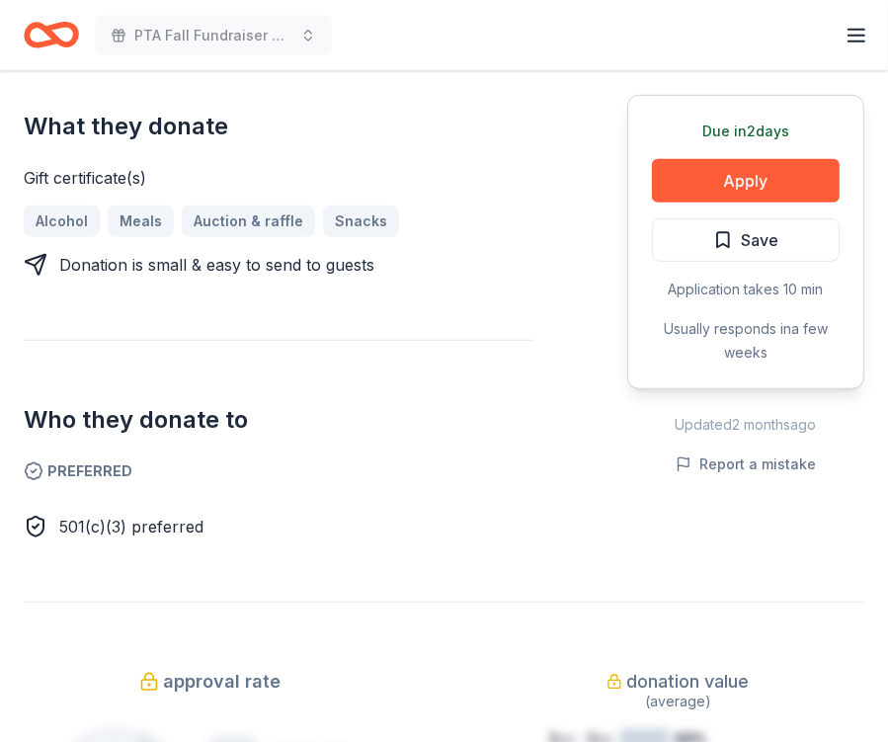
scroll to position [1152, 0]
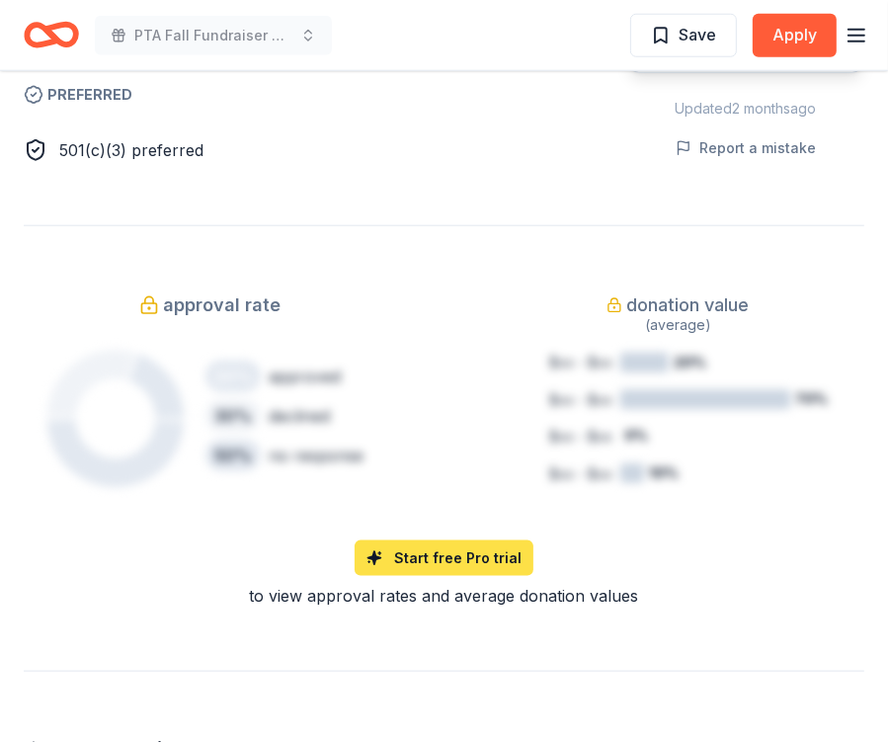
click at [455, 551] on link "Start free Pro trial" at bounding box center [444, 558] width 179 height 36
